Goal: Find specific page/section: Find specific page/section

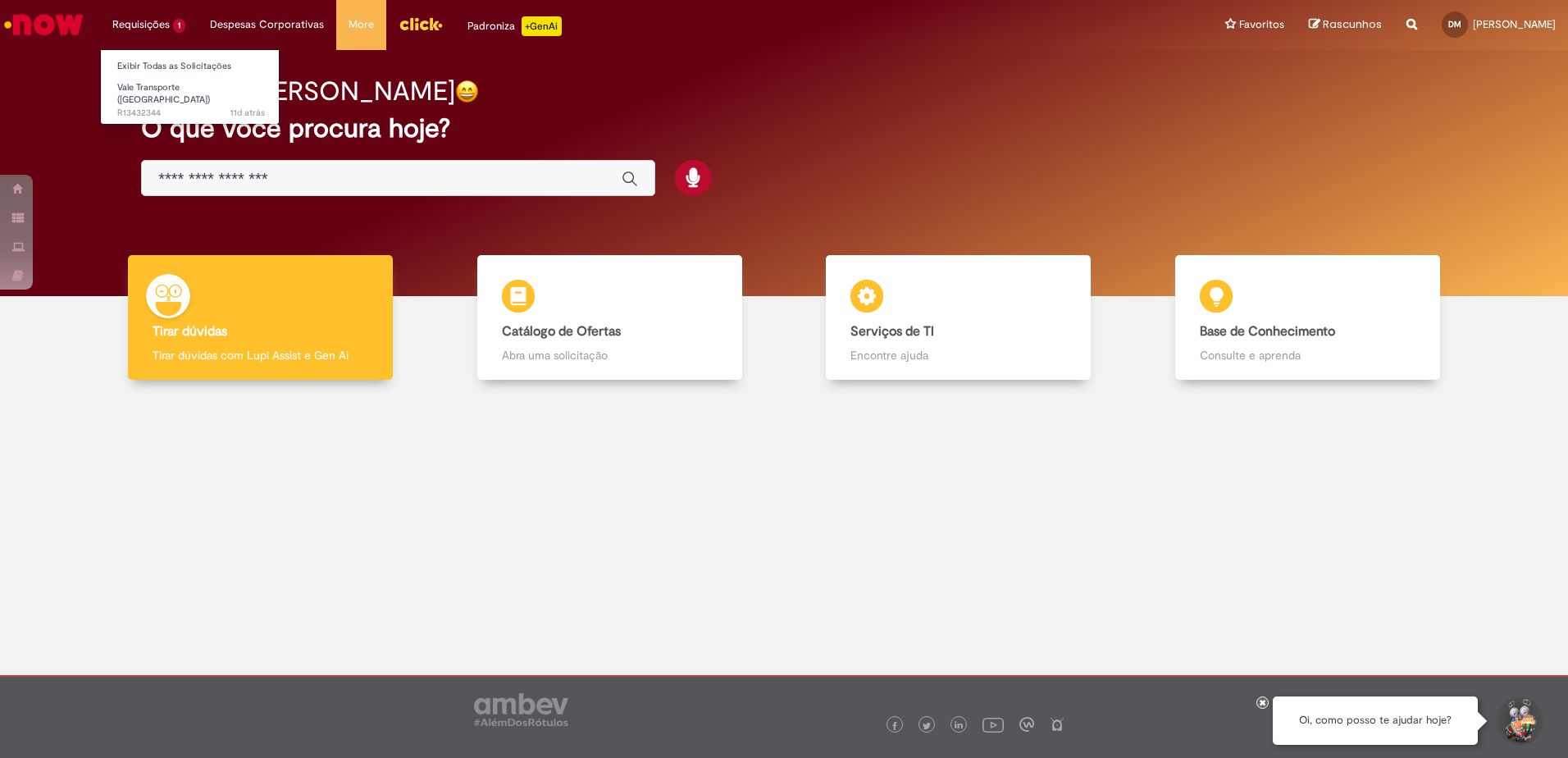
click at [175, 31] on li "Requisições 1 Exibir Todas as Solicitações Vale Transporte (VT) 11d atrás 11 di…" at bounding box center [149, 25] width 97 height 50
click at [161, 85] on span "Vale Transporte ([GEOGRAPHIC_DATA])" at bounding box center [163, 94] width 92 height 26
click at [145, 89] on span "Vale Transporte ([GEOGRAPHIC_DATA])" at bounding box center [163, 94] width 92 height 26
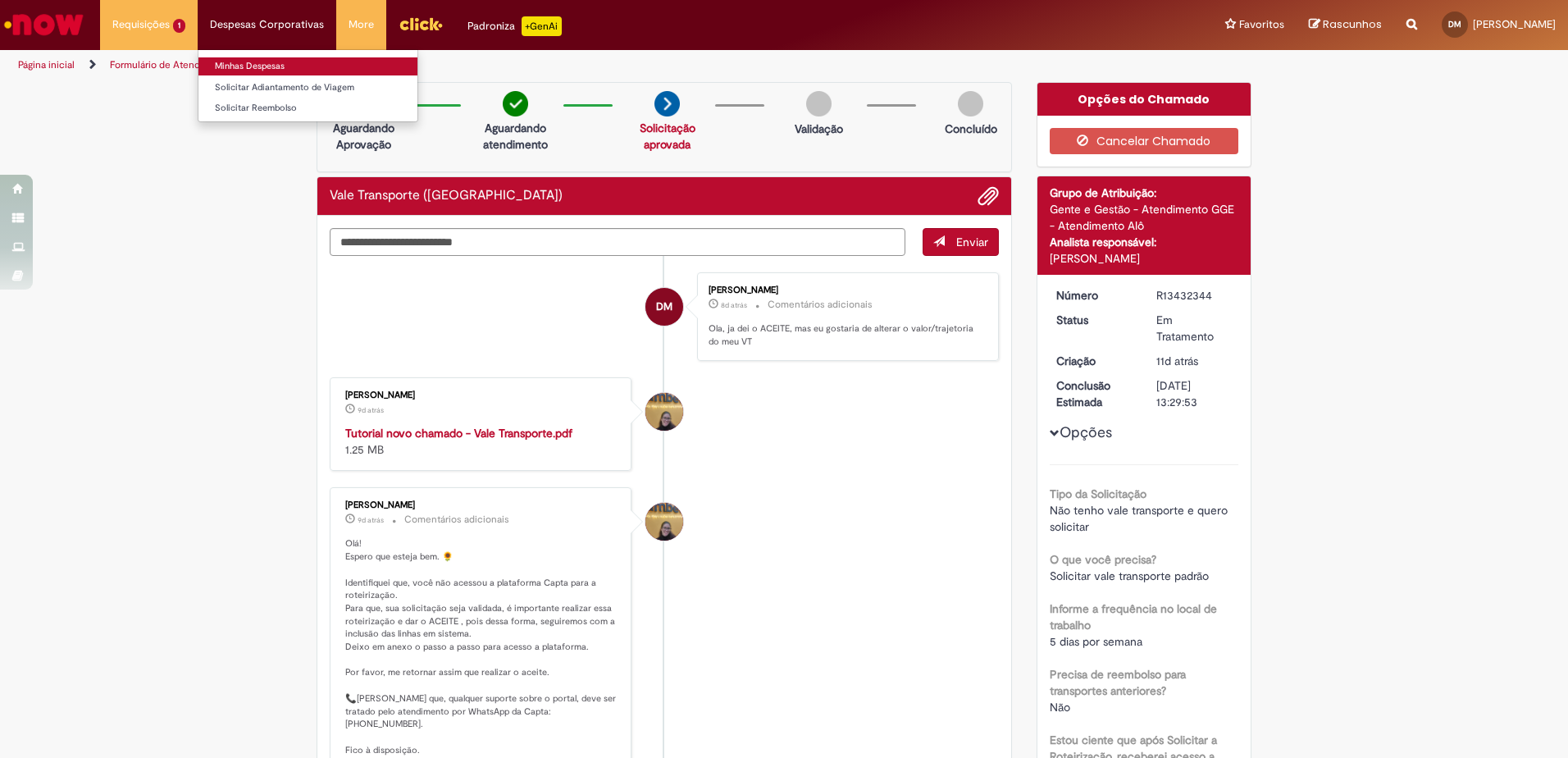
click at [242, 71] on link "Minhas Despesas" at bounding box center [308, 66] width 219 height 18
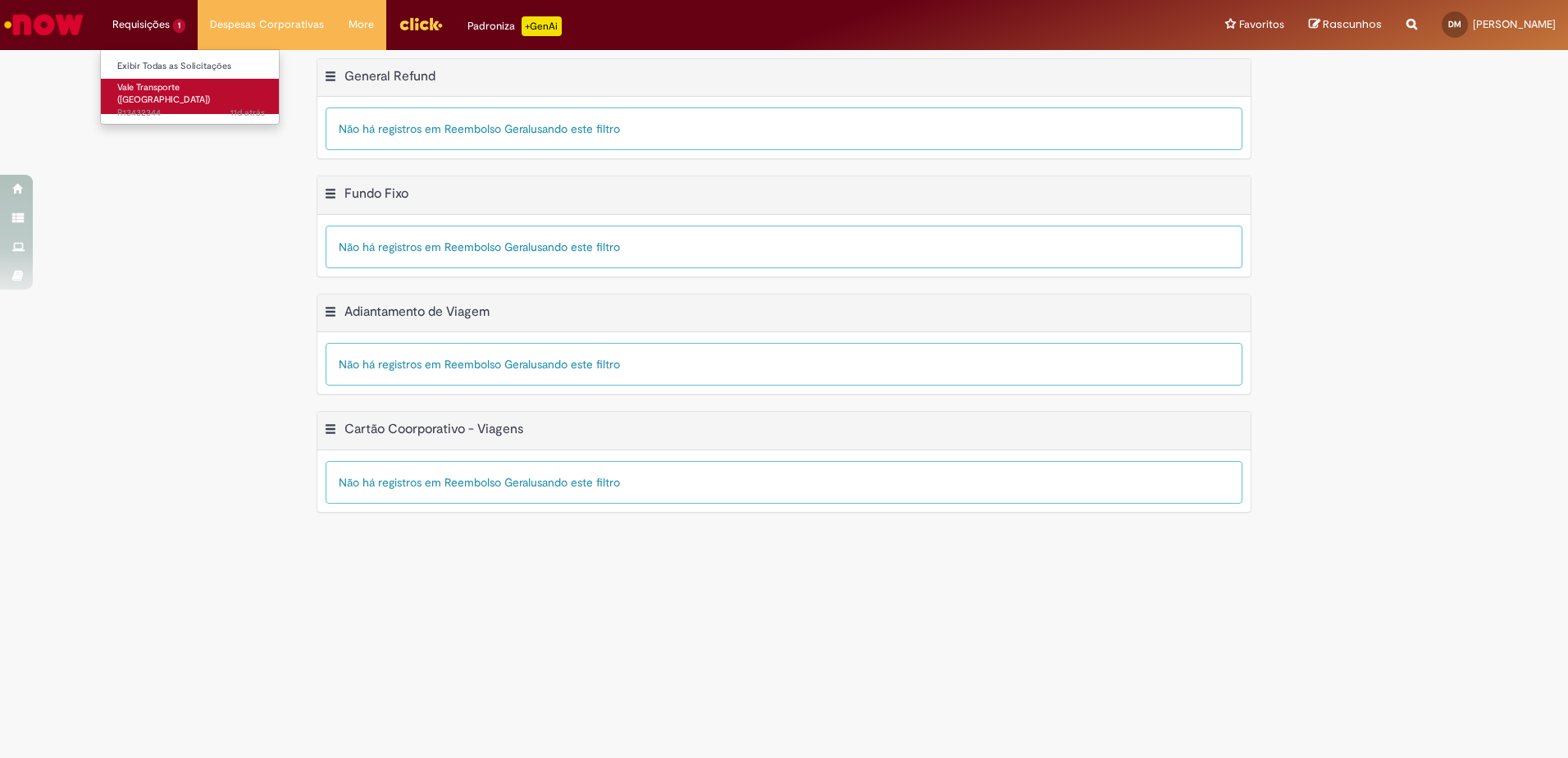
click at [148, 92] on span "Vale Transporte ([GEOGRAPHIC_DATA])" at bounding box center [163, 94] width 92 height 26
click at [38, 28] on img "Ir para a Homepage" at bounding box center [44, 25] width 85 height 32
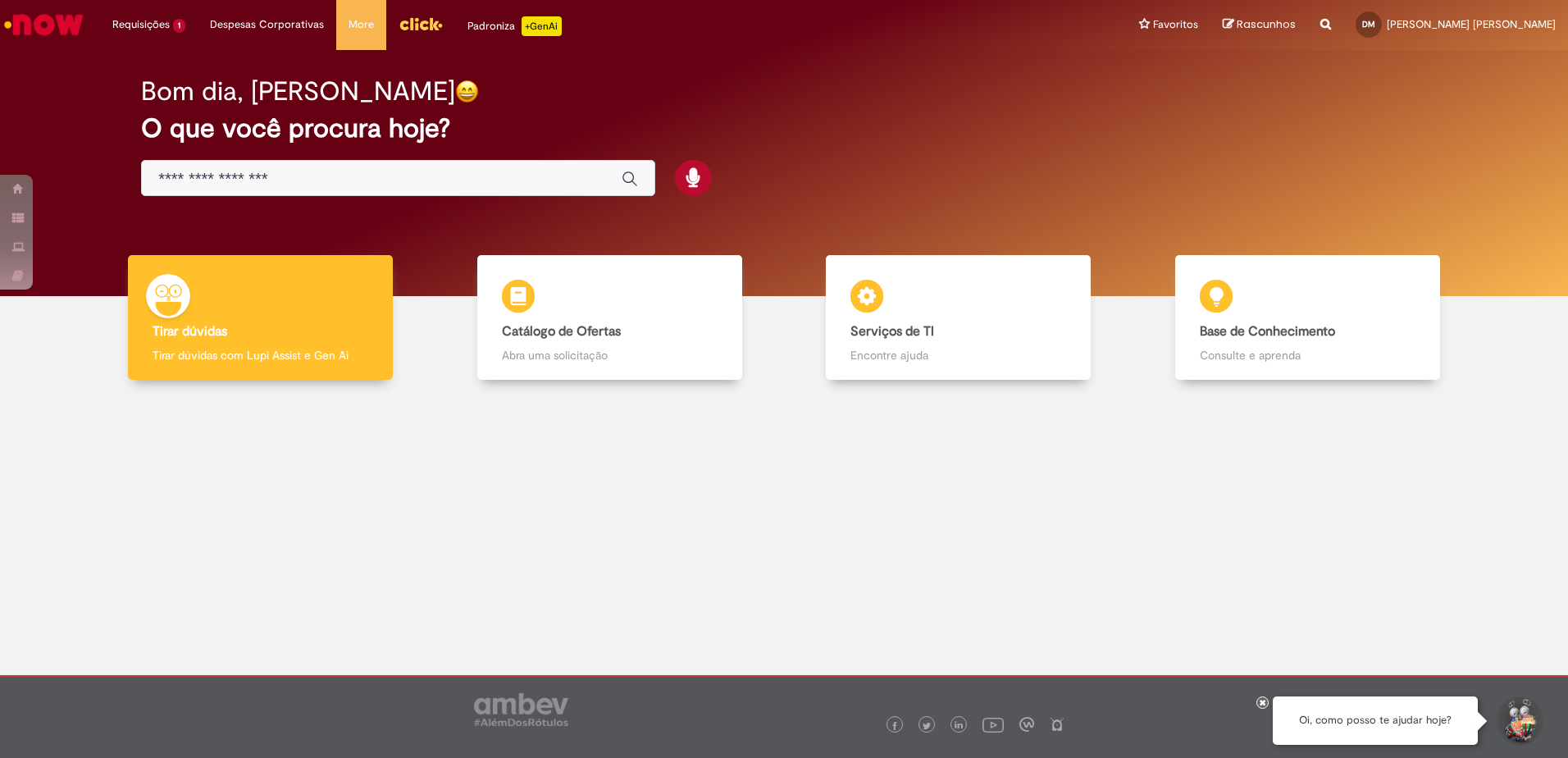
click at [405, 31] on img "Menu Cabeçalho" at bounding box center [420, 23] width 44 height 25
